Goal: Information Seeking & Learning: Learn about a topic

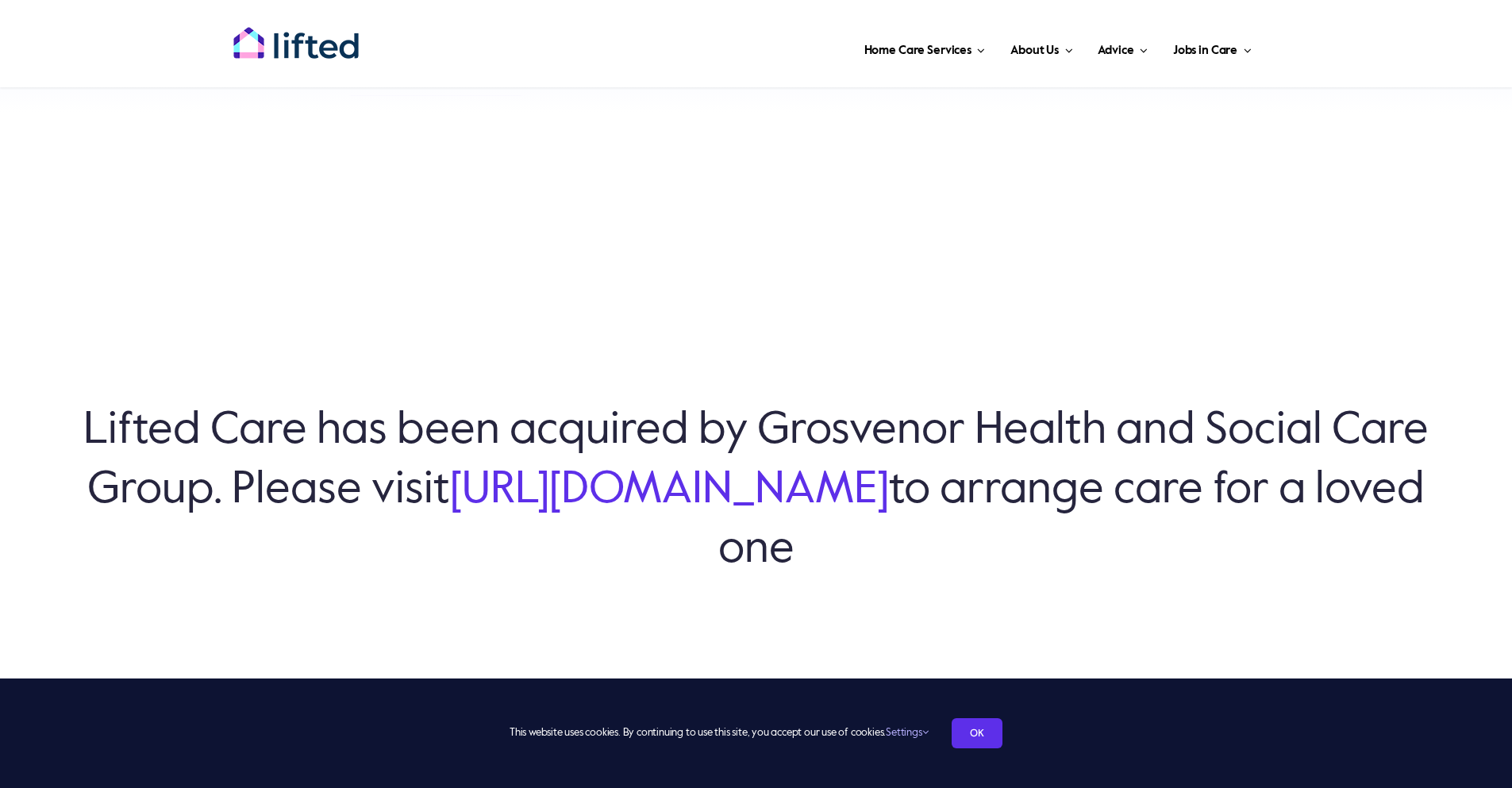
scroll to position [5502, 0]
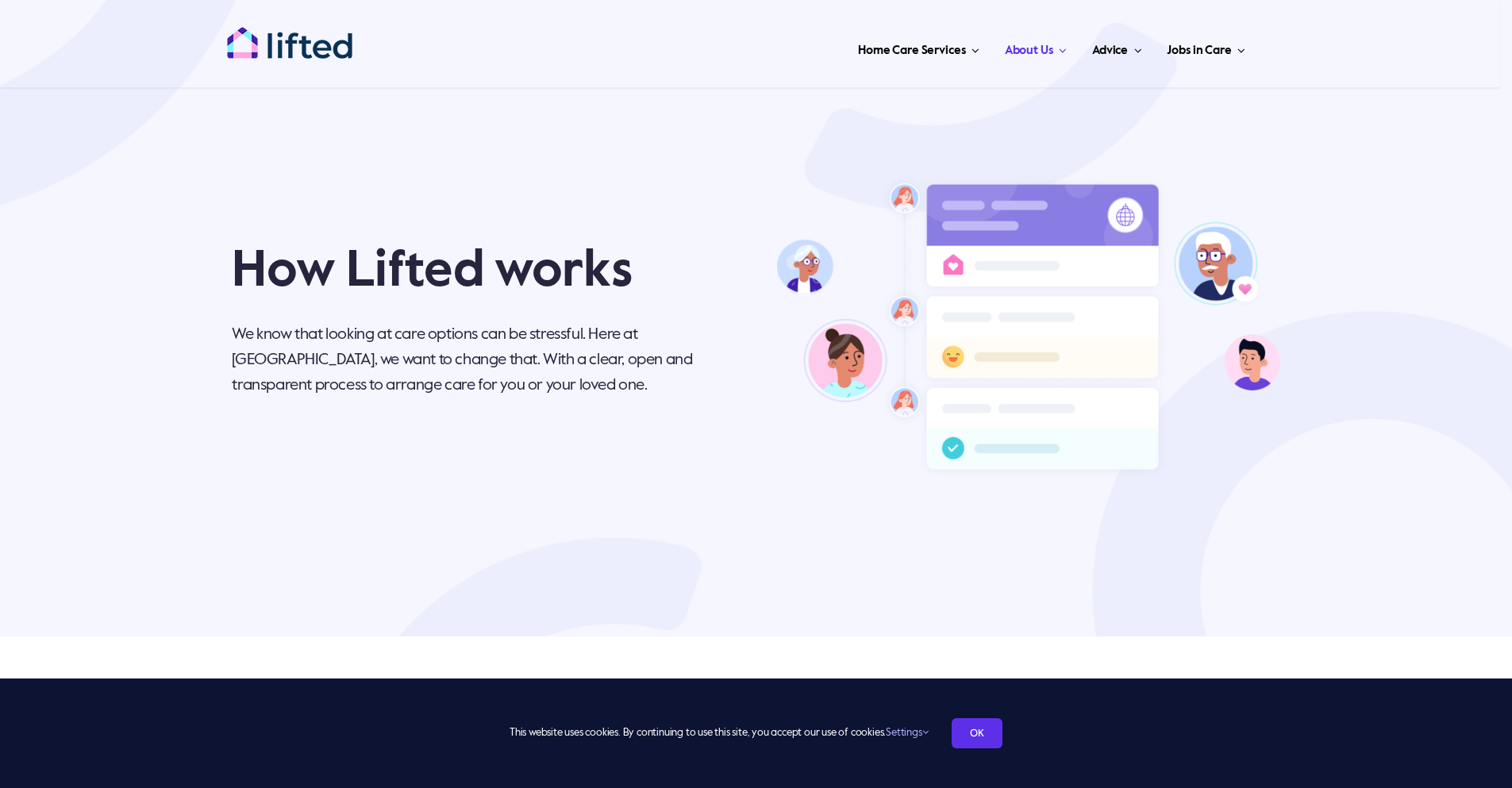
scroll to position [4668, 0]
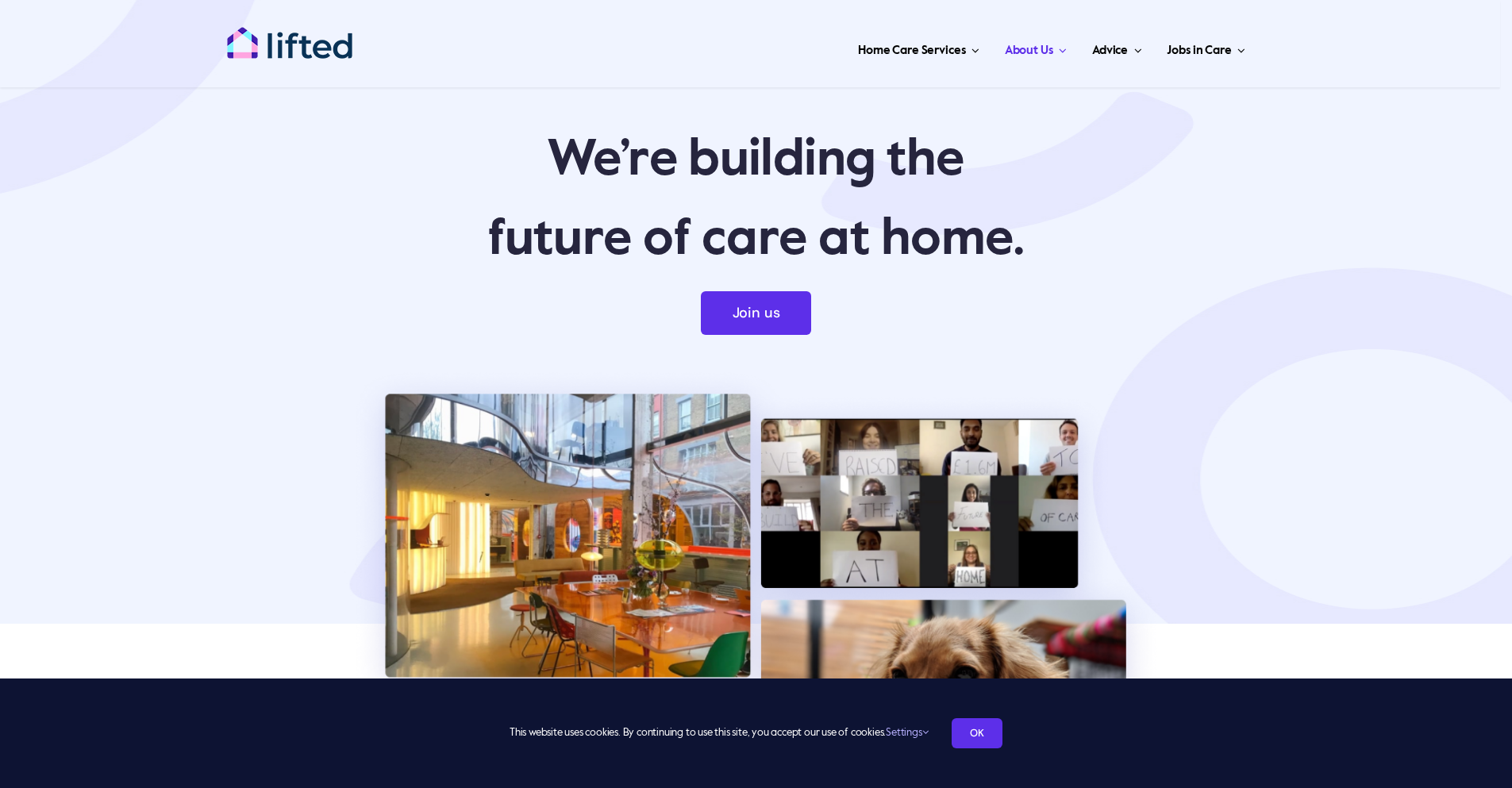
scroll to position [5494, 0]
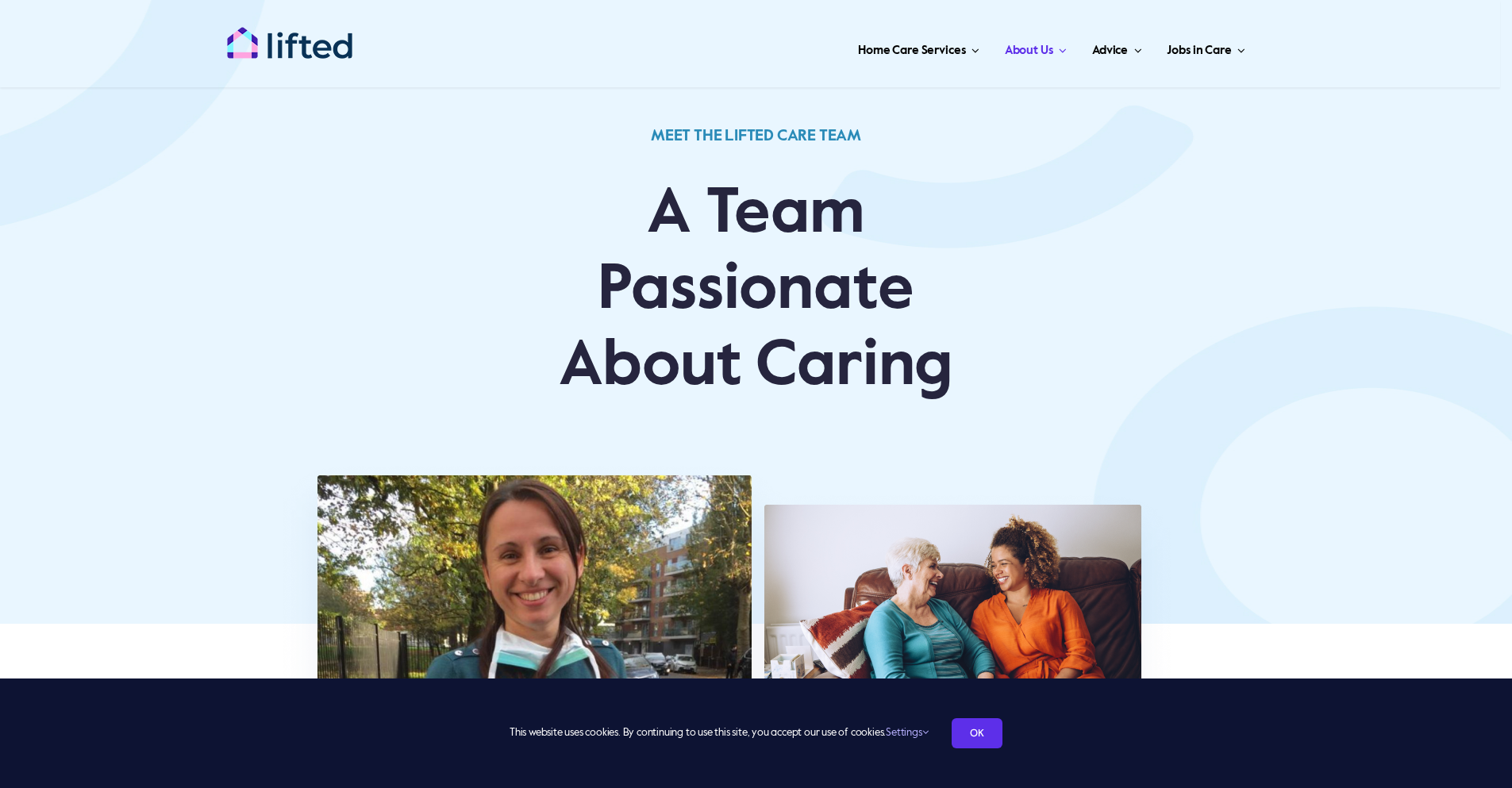
scroll to position [4911, 0]
